Goal: Check status: Check status

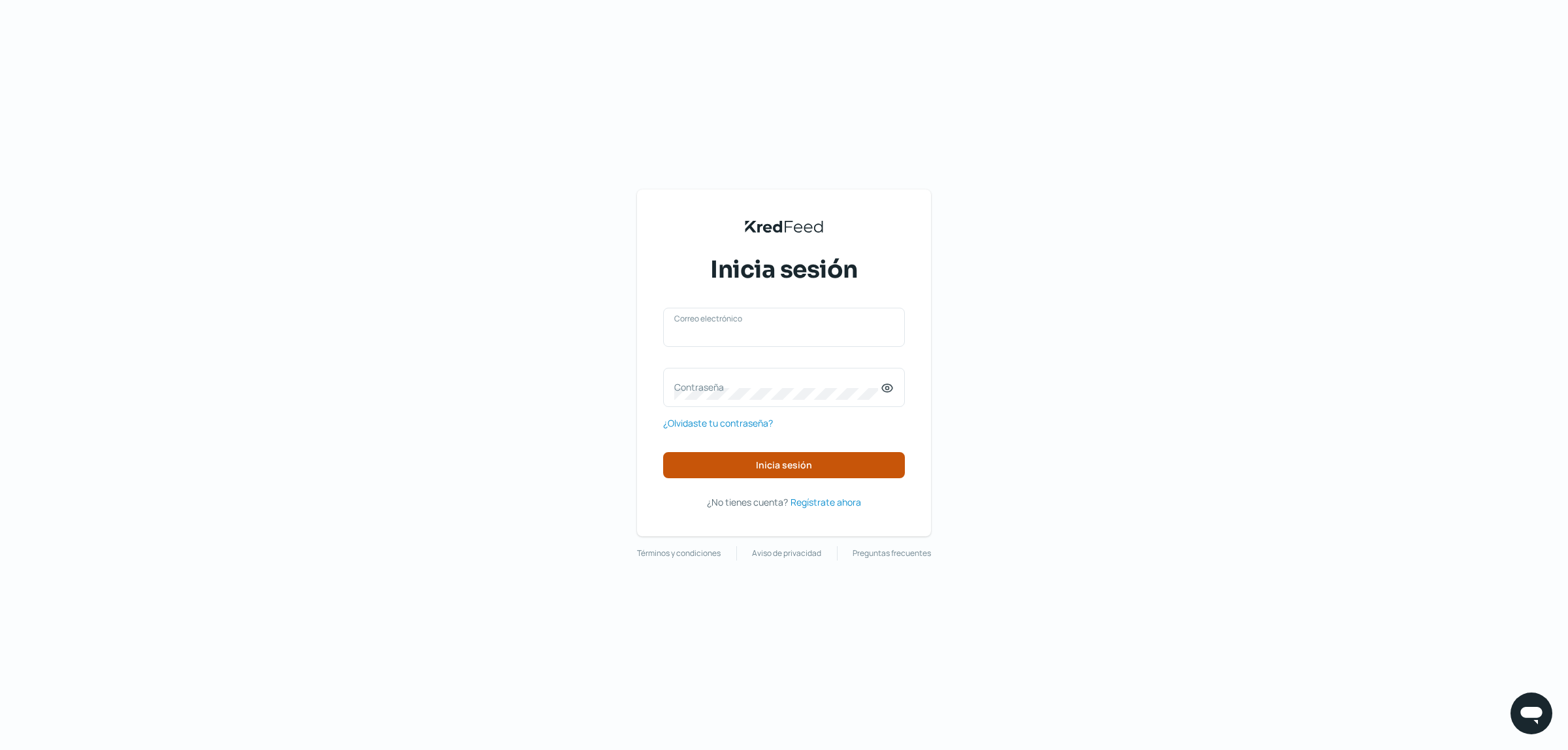
type input "[EMAIL_ADDRESS][DOMAIN_NAME]"
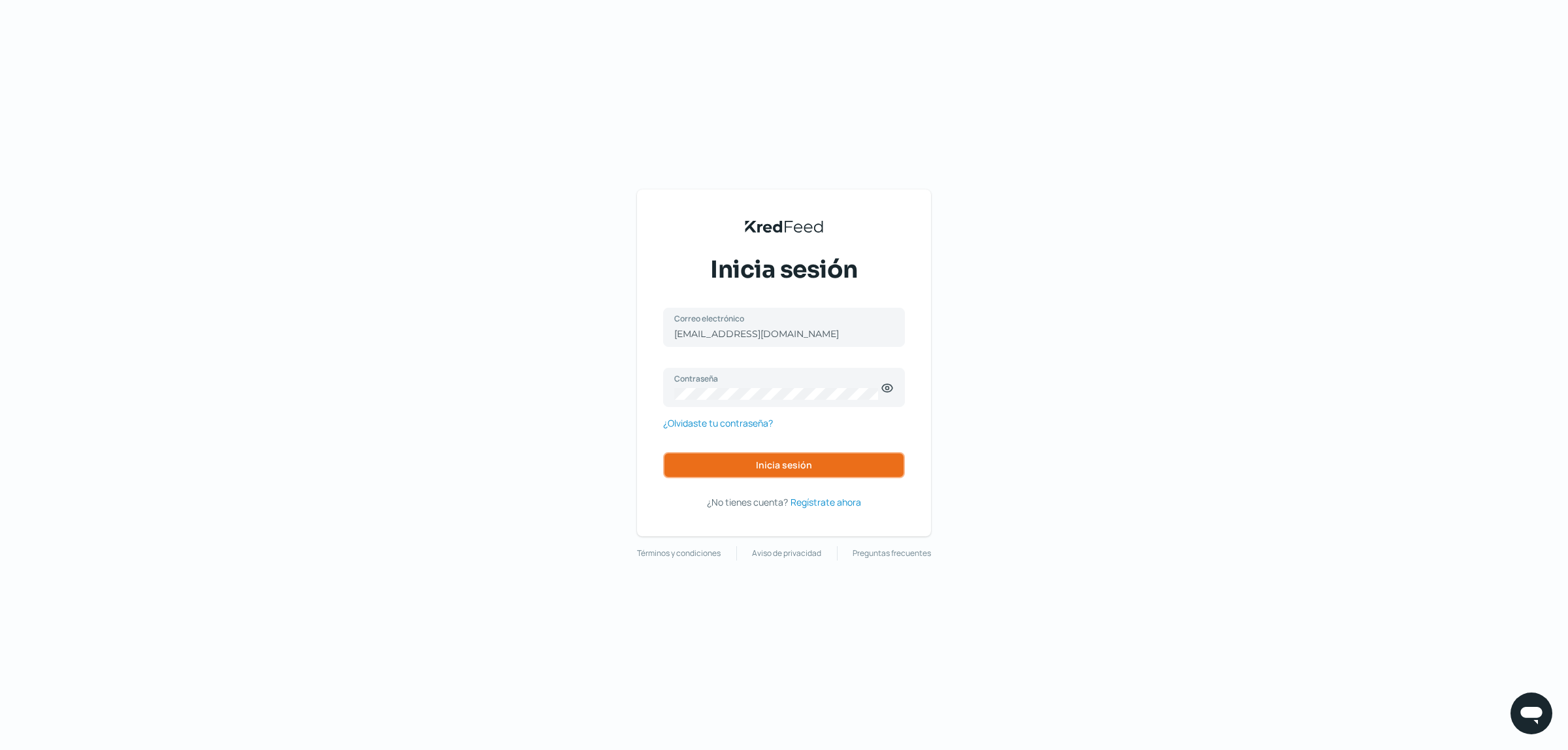
click at [774, 468] on span "Inicia sesión" at bounding box center [783, 466] width 56 height 9
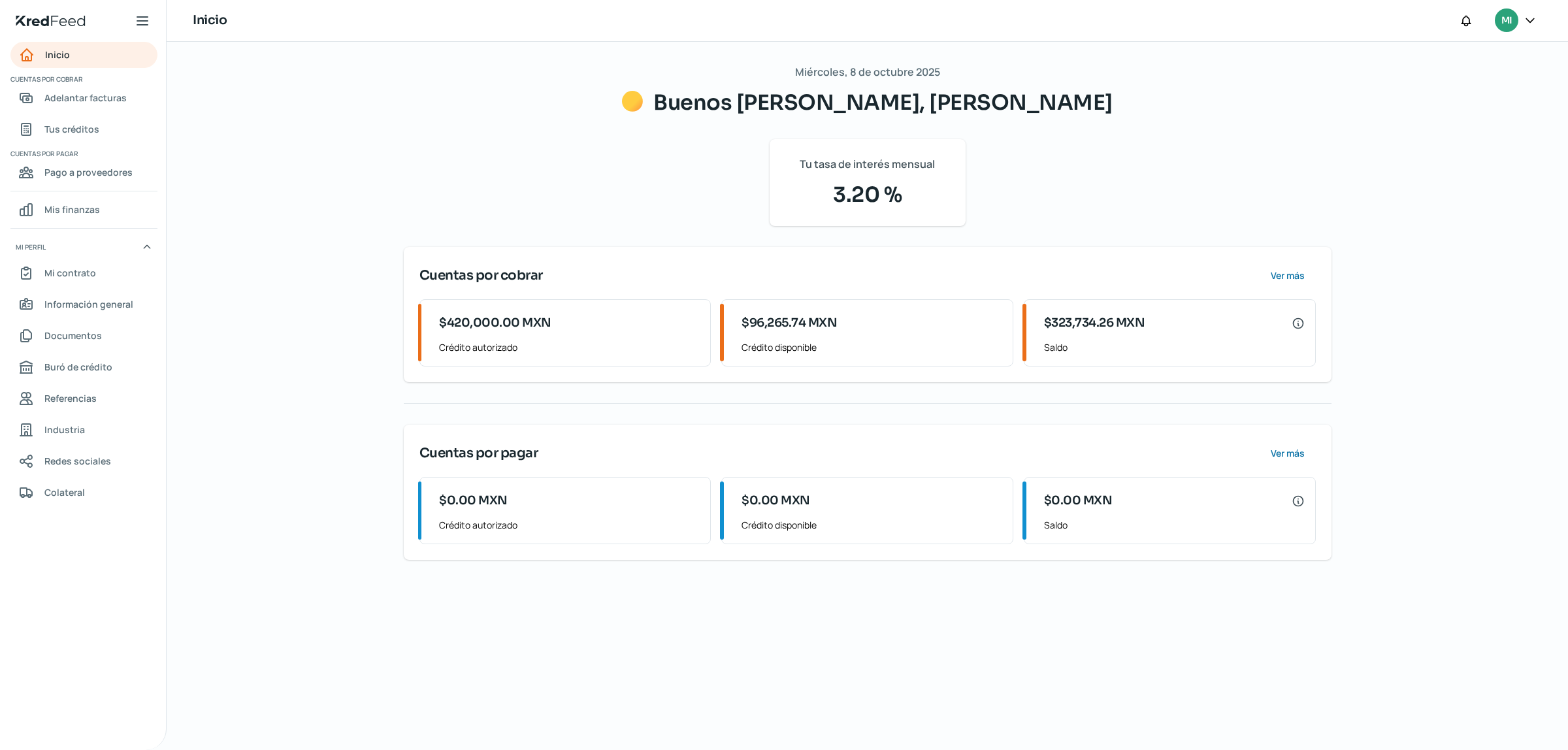
click at [1141, 334] on div "$323,734.26 MXN" at bounding box center [1174, 323] width 260 height 26
click at [1141, 335] on div "$323,734.26 MXN" at bounding box center [1174, 323] width 260 height 26
click at [1300, 320] on icon at bounding box center [1298, 323] width 13 height 13
click at [89, 100] on span "Adelantar facturas" at bounding box center [85, 98] width 82 height 17
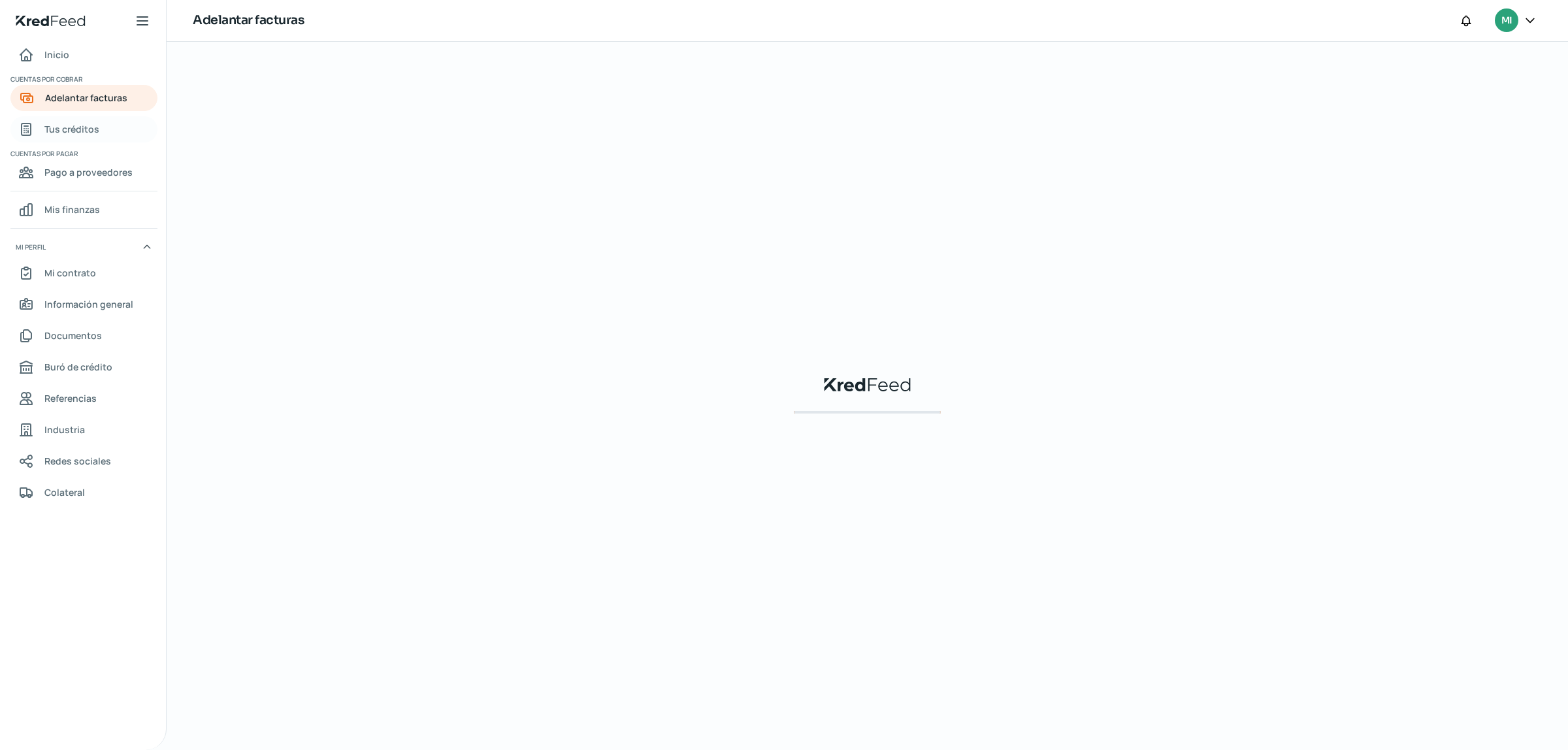
click at [77, 132] on span "Tus créditos" at bounding box center [72, 129] width 55 height 17
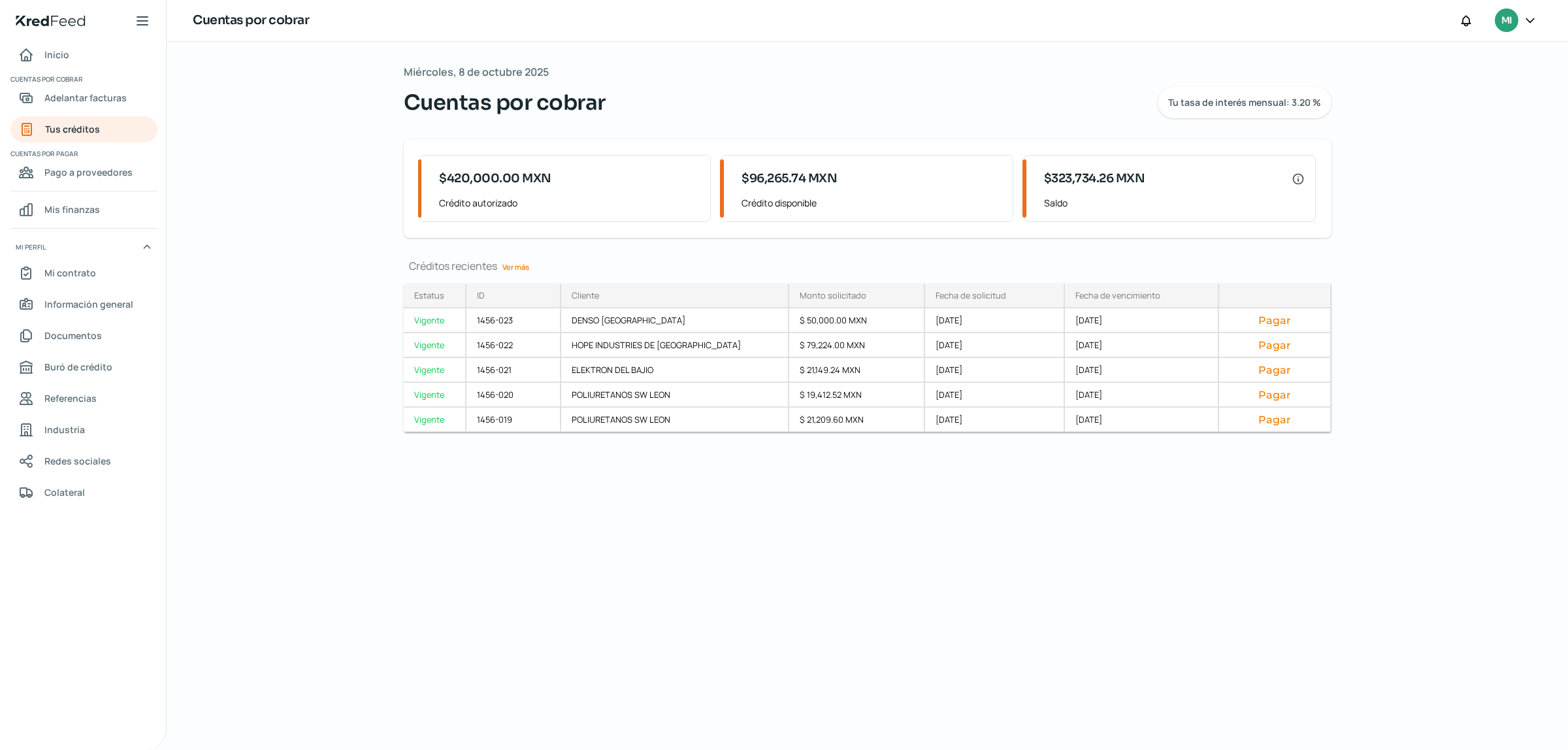
click at [516, 260] on link "Ver más" at bounding box center [515, 267] width 37 height 20
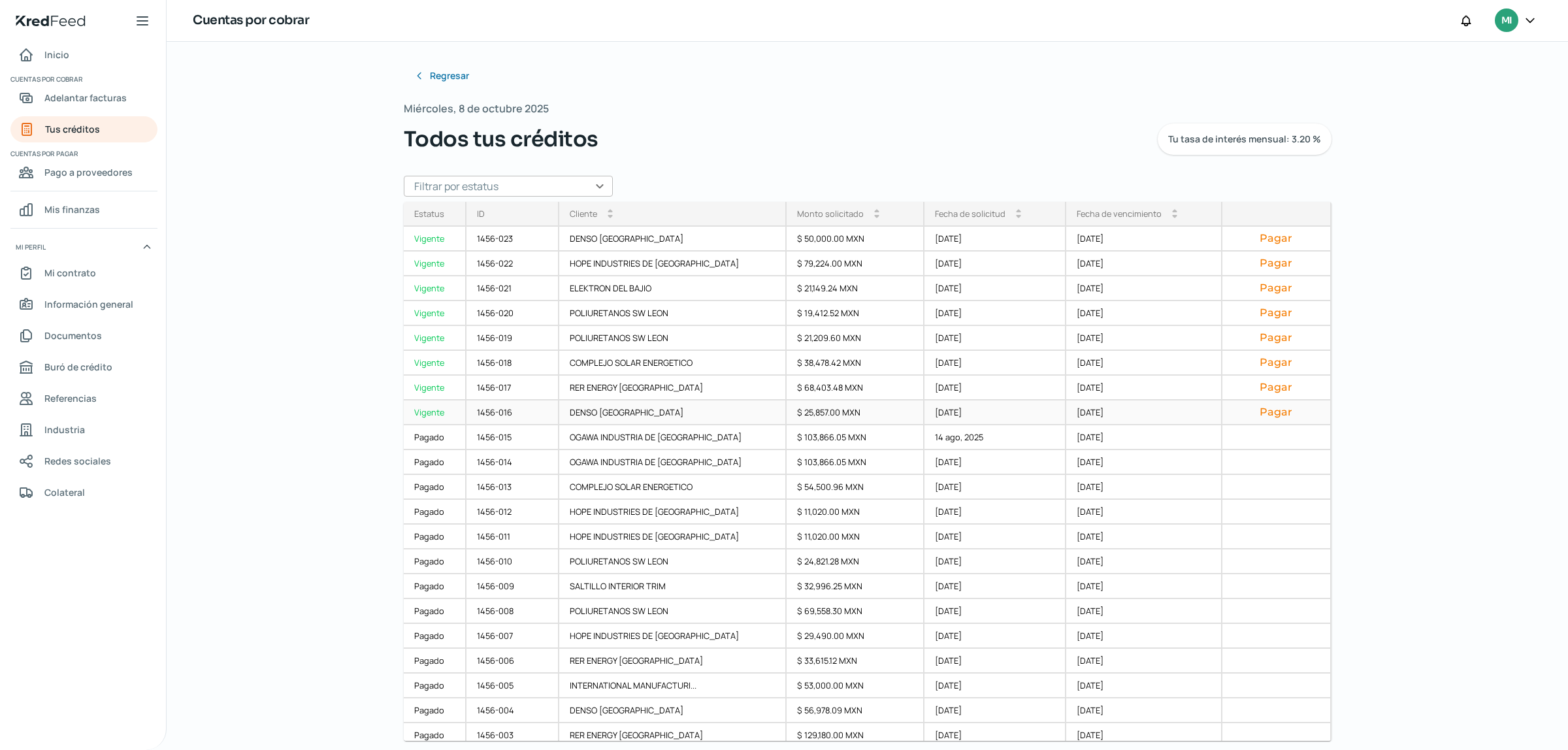
click at [787, 410] on div "$ 25,857.00 MXN" at bounding box center [856, 412] width 138 height 25
click at [60, 96] on span "Adelantar facturas" at bounding box center [85, 98] width 82 height 17
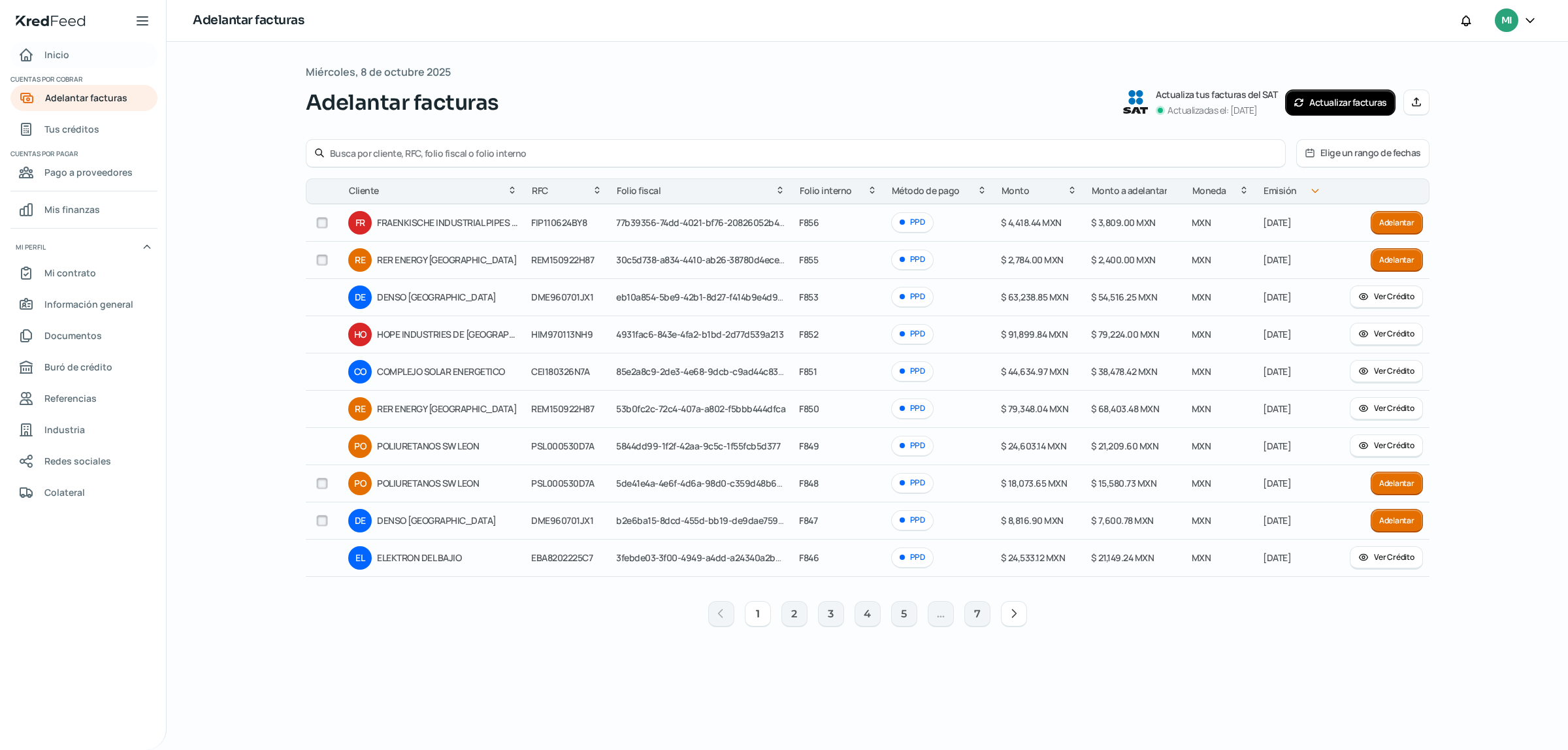
click at [86, 56] on link "Inicio" at bounding box center [84, 54] width 147 height 26
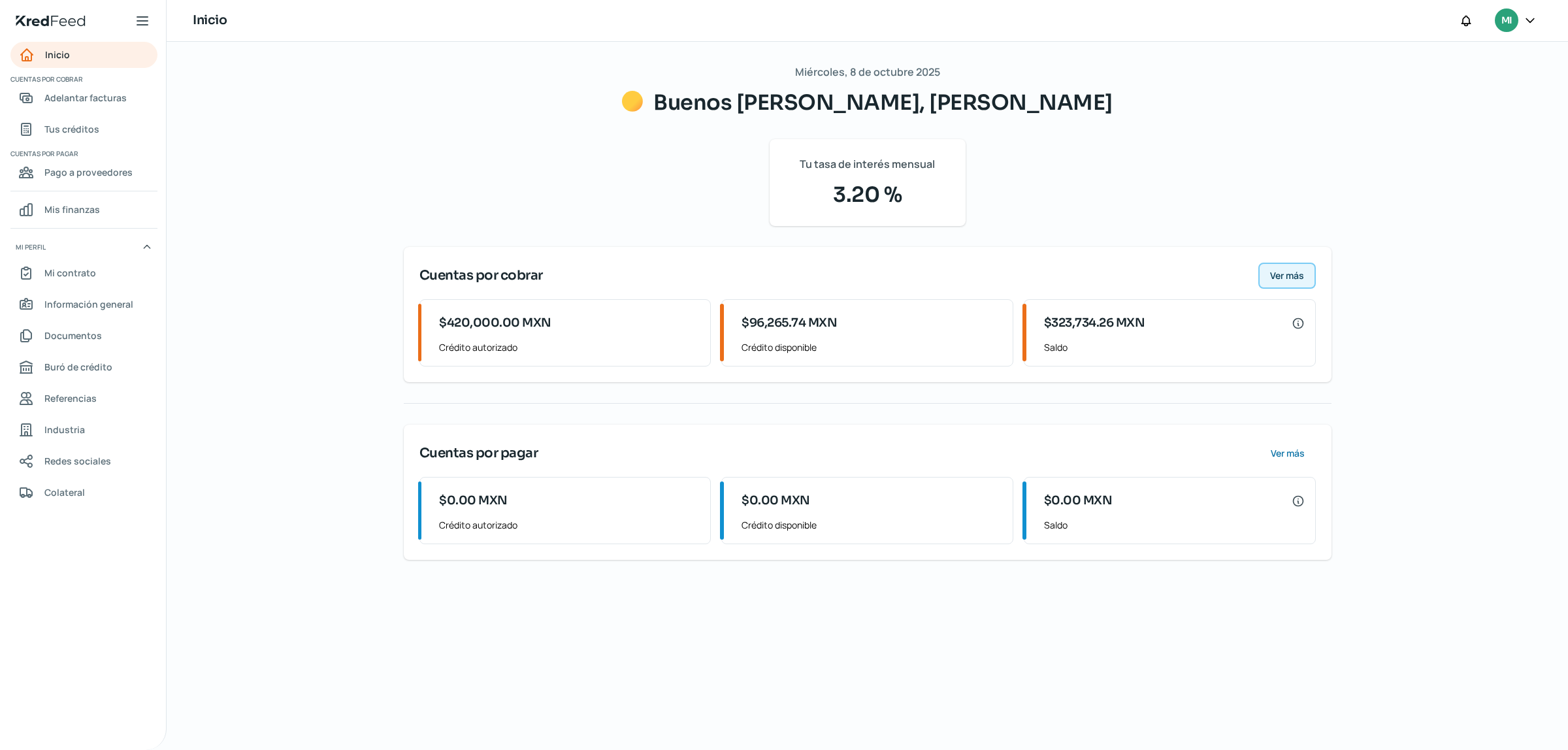
click at [1275, 279] on span "Ver más" at bounding box center [1286, 276] width 34 height 9
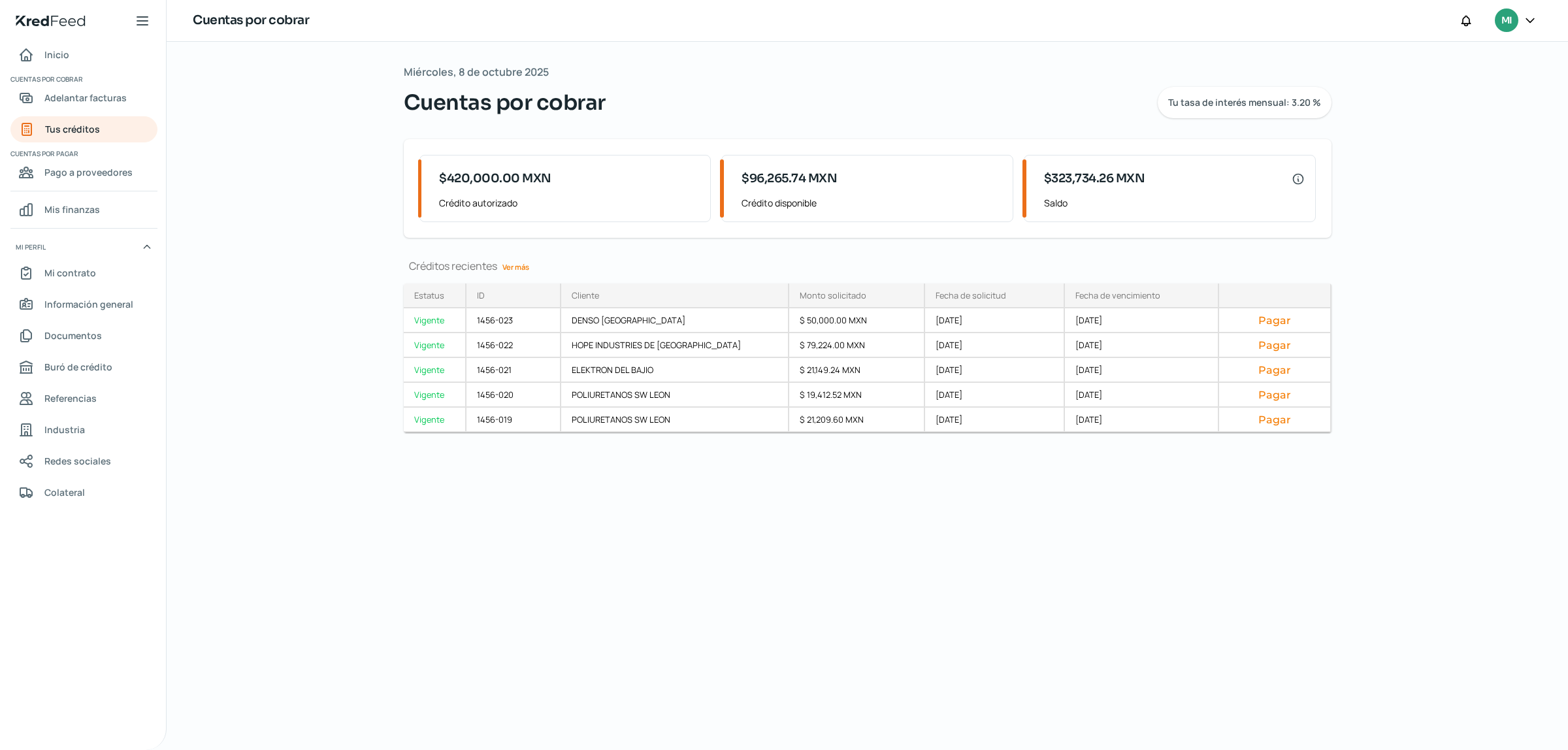
click at [520, 265] on link "Ver más" at bounding box center [515, 267] width 37 height 20
